Goal: Task Accomplishment & Management: Manage account settings

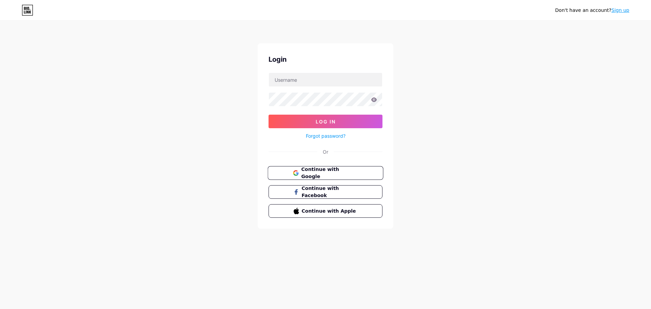
click at [314, 166] on div "Login Log In Forgot password? Or Continue with Google Continue with Facebook Co…" at bounding box center [326, 135] width 136 height 185
click at [313, 169] on span "Continue with Google" at bounding box center [329, 173] width 57 height 15
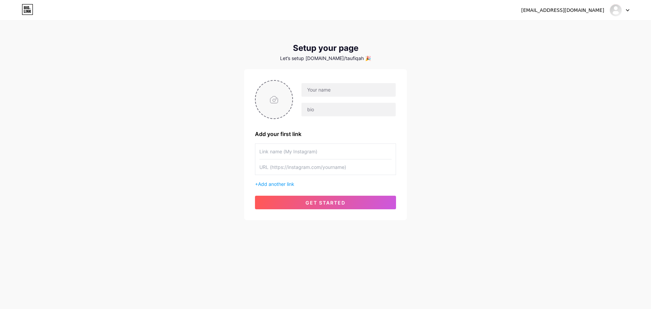
click at [276, 106] on input "file" at bounding box center [274, 100] width 37 height 38
click at [283, 107] on input "file" at bounding box center [274, 100] width 37 height 38
type input "C:\fakepath\channels4_banner.jpg"
click at [328, 91] on input "text" at bounding box center [348, 90] width 94 height 14
click at [316, 91] on input "text" at bounding box center [348, 90] width 94 height 14
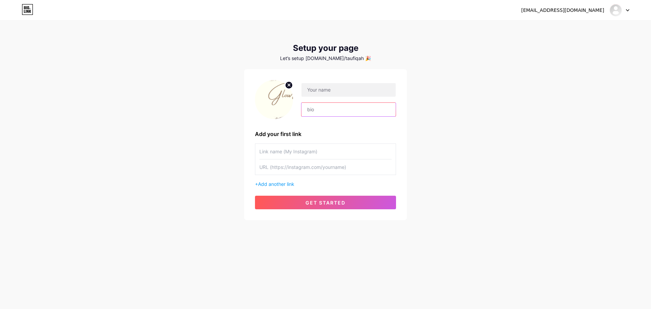
click at [321, 107] on input "text" at bounding box center [348, 110] width 94 height 14
drag, startPoint x: 266, startPoint y: 105, endPoint x: 278, endPoint y: 105, distance: 11.9
click at [267, 105] on img at bounding box center [274, 99] width 38 height 39
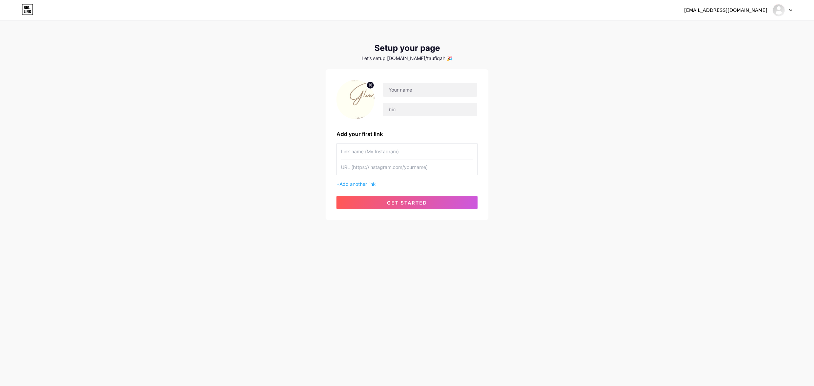
click at [370, 107] on img at bounding box center [355, 99] width 38 height 39
click at [370, 100] on img at bounding box center [355, 99] width 38 height 39
click at [367, 101] on img at bounding box center [355, 99] width 38 height 39
click at [364, 161] on input "text" at bounding box center [407, 166] width 132 height 15
click at [373, 153] on input "text" at bounding box center [407, 151] width 132 height 15
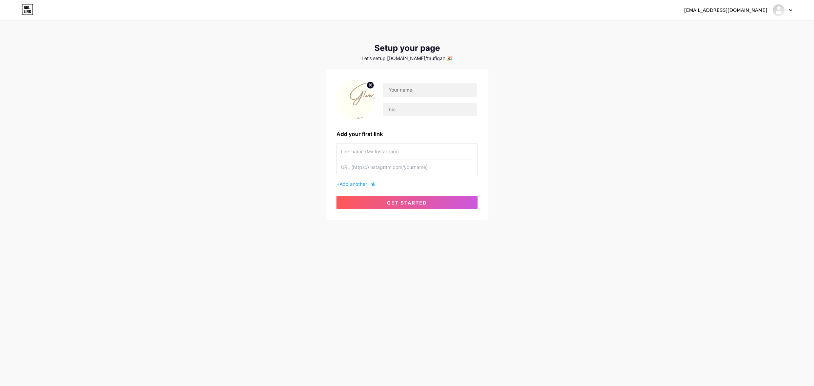
click at [371, 165] on input "text" at bounding box center [407, 166] width 132 height 15
type input "-----"
click at [444, 84] on input "text" at bounding box center [430, 90] width 94 height 14
click at [582, 68] on div "[EMAIL_ADDRESS][DOMAIN_NAME] Dashboard Logout Setup your page Let’s setup [DOMA…" at bounding box center [407, 121] width 814 height 242
click at [416, 89] on input "text" at bounding box center [430, 90] width 94 height 14
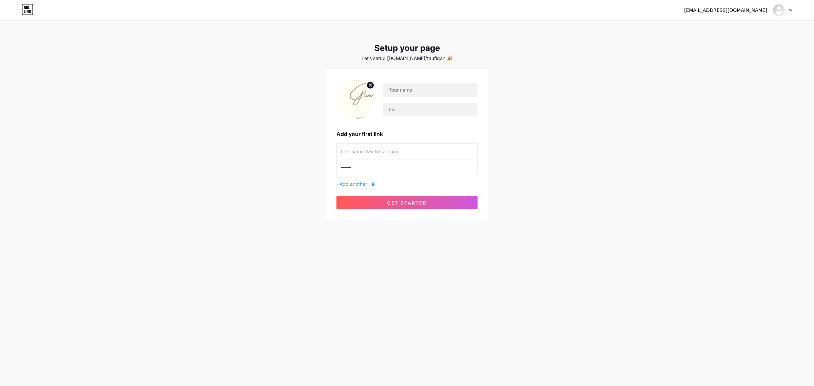
click at [606, 170] on div "[EMAIL_ADDRESS][DOMAIN_NAME] Dashboard Logout Setup your page Let’s setup [DOMA…" at bounding box center [407, 121] width 814 height 242
click at [427, 109] on input "text" at bounding box center [430, 110] width 94 height 14
click at [426, 113] on input "text" at bounding box center [430, 110] width 94 height 14
click at [424, 89] on input "text" at bounding box center [430, 90] width 94 height 14
type input "Taufeeq"
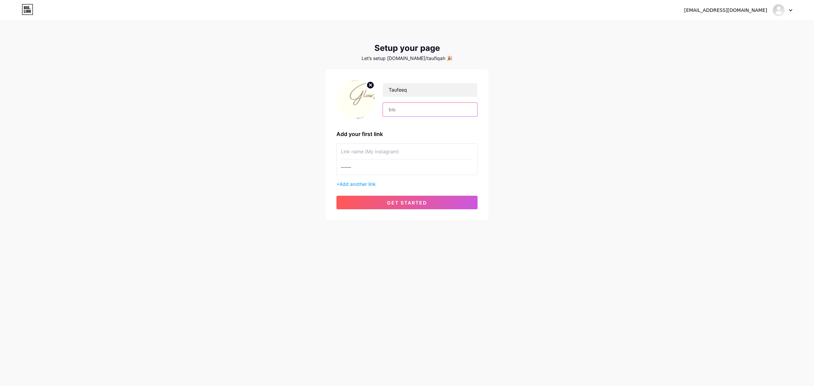
click at [418, 115] on input "text" at bounding box center [430, 110] width 94 height 14
type input "Glow & Glam"
click at [450, 144] on input "text" at bounding box center [407, 151] width 132 height 15
paste input "[URL][DOMAIN_NAME]"
type input "[URL][DOMAIN_NAME]"
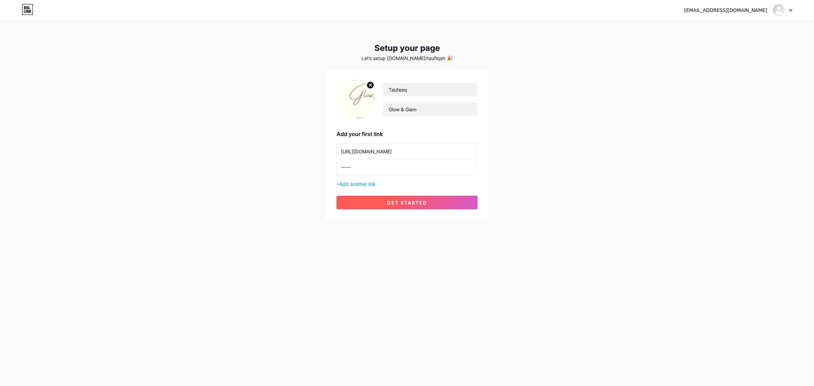
click at [381, 204] on button "get started" at bounding box center [406, 203] width 141 height 14
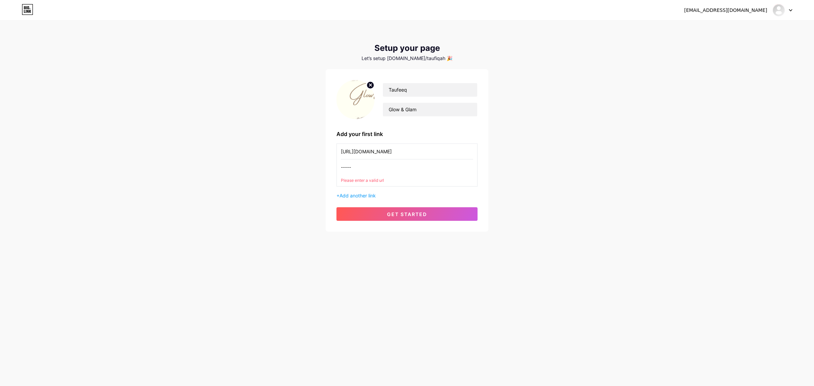
click at [367, 166] on input "-----" at bounding box center [407, 166] width 132 height 15
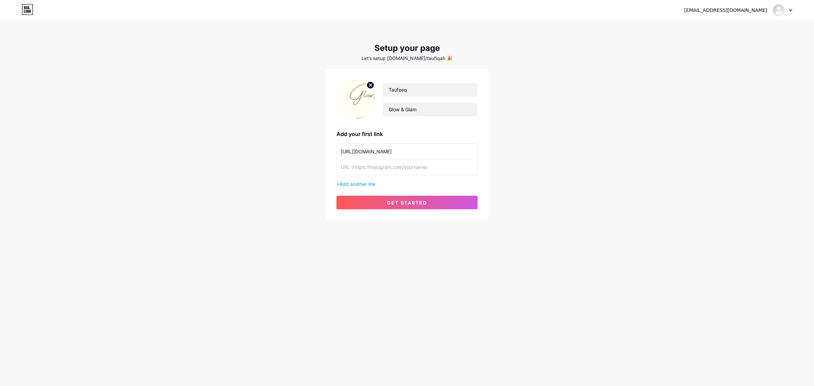
paste input "[URL][DOMAIN_NAME]"
type input "[URL][DOMAIN_NAME]"
click at [417, 86] on input "Taufeeq" at bounding box center [430, 90] width 94 height 14
drag, startPoint x: 422, startPoint y: 88, endPoint x: 359, endPoint y: 88, distance: 63.1
click at [359, 88] on div "Taufeeq Glow & Glam" at bounding box center [406, 99] width 141 height 39
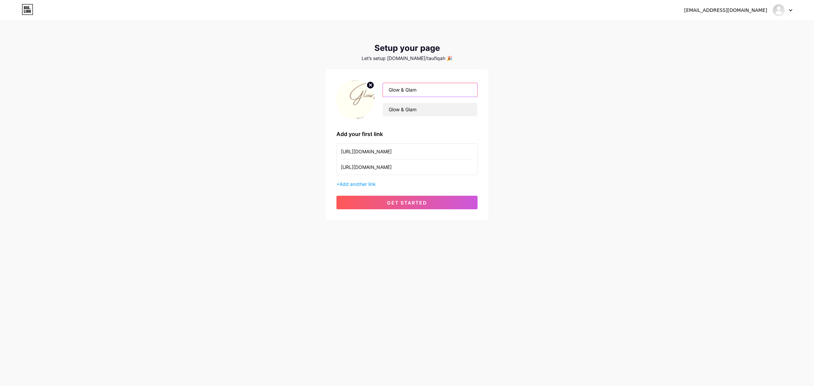
drag, startPoint x: 431, startPoint y: 92, endPoint x: 387, endPoint y: 94, distance: 44.1
click at [387, 94] on input "Glow & Glam" at bounding box center [430, 90] width 94 height 14
type input "Glow & Glam"
click at [416, 166] on input "[URL][DOMAIN_NAME]" at bounding box center [407, 166] width 132 height 15
paste input "Glow & Glam"
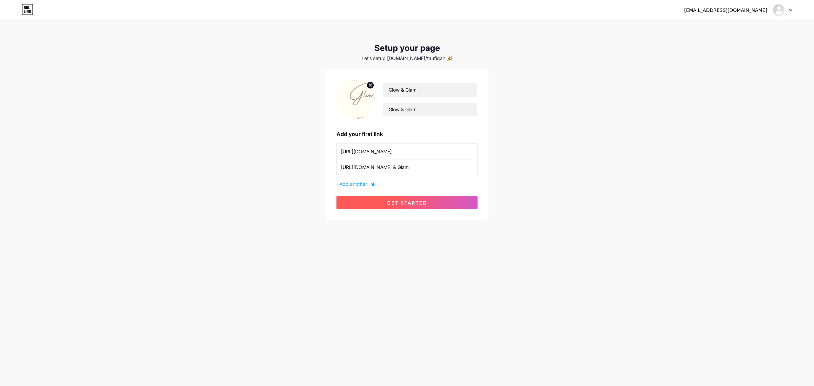
type input "[URL][DOMAIN_NAME] & Glam"
click at [423, 206] on button "get started" at bounding box center [406, 203] width 141 height 14
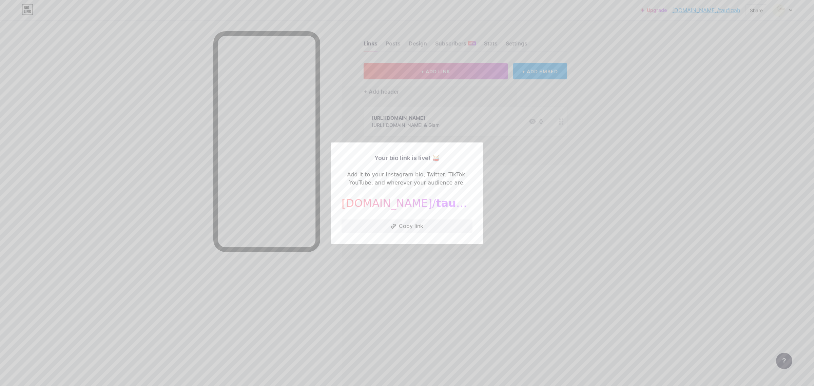
click at [400, 246] on div at bounding box center [407, 193] width 814 height 386
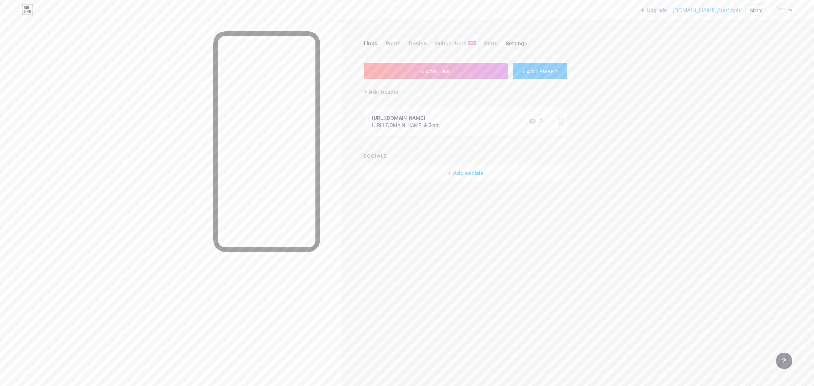
click at [515, 47] on div "Settings" at bounding box center [517, 45] width 22 height 12
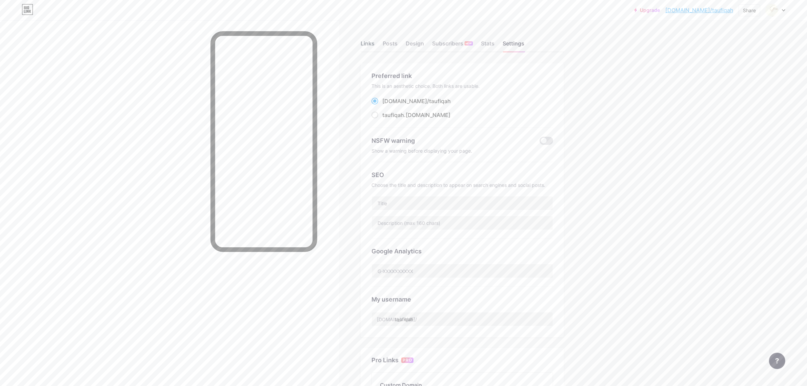
click at [369, 42] on div "Links" at bounding box center [368, 45] width 14 height 12
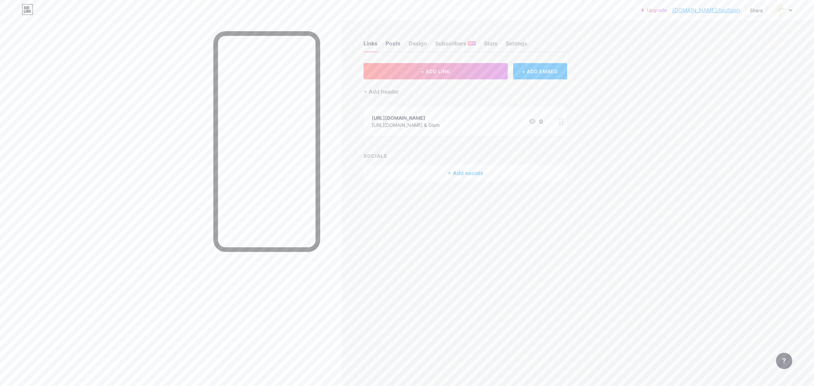
click at [397, 47] on div "Posts" at bounding box center [392, 45] width 15 height 12
click at [411, 44] on div "Design" at bounding box center [418, 45] width 18 height 12
click at [453, 44] on div "Subscribers NEW" at bounding box center [455, 45] width 41 height 12
click at [484, 43] on div "Stats" at bounding box center [491, 45] width 14 height 12
click at [512, 45] on div "Settings" at bounding box center [517, 45] width 22 height 12
